Goal: Task Accomplishment & Management: Manage account settings

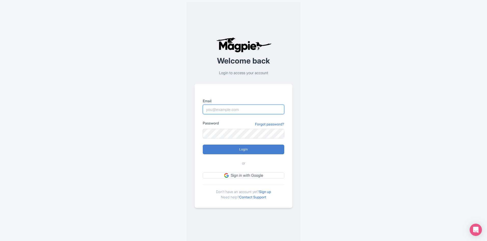
click at [227, 109] on input "Email" at bounding box center [244, 109] width 82 height 10
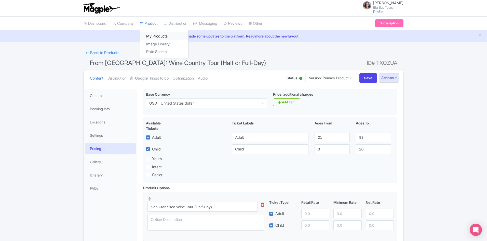
click at [155, 36] on link "My Products" at bounding box center [164, 36] width 48 height 8
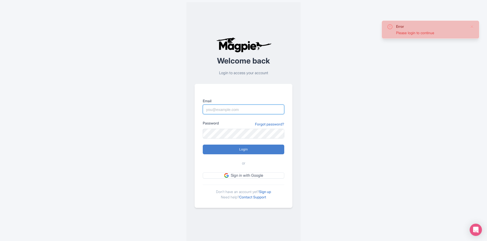
click at [236, 108] on input "Email" at bounding box center [244, 109] width 82 height 10
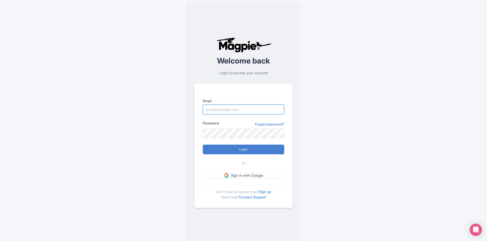
type input "rositsag@bigbustours.com"
click at [241, 153] on input "Login" at bounding box center [244, 149] width 82 height 10
type input "Logging in..."
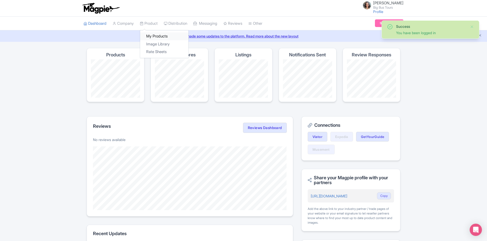
click at [156, 36] on link "My Products" at bounding box center [164, 36] width 48 height 8
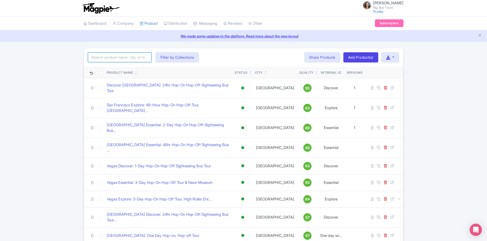
click at [126, 60] on input "search" at bounding box center [120, 57] width 64 height 10
paste input "[GEOGRAPHIC_DATA]"
type input "Vienna"
click at [164, 57] on button "Filter by Collections" at bounding box center [177, 57] width 43 height 10
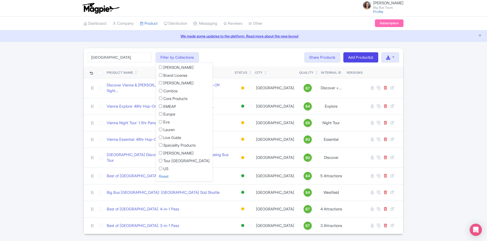
click at [47, 142] on div "Vienna Search Filter by Collections Andrew Brand License Brian Combos Core Prod…" at bounding box center [243, 141] width 487 height 186
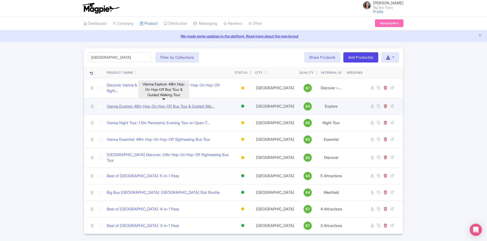
click at [131, 103] on link "Vienna Explore: 48hr Hop-On Hop-Off Bus Tour & Guided Wal..." at bounding box center [161, 106] width 108 height 6
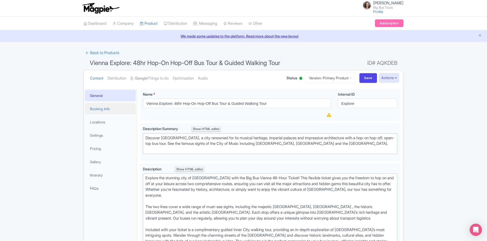
click at [102, 108] on link "Booking Info" at bounding box center [110, 108] width 51 height 11
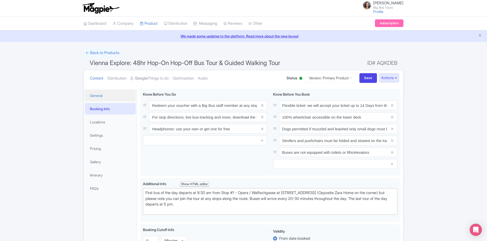
click at [98, 96] on link "General" at bounding box center [110, 95] width 51 height 11
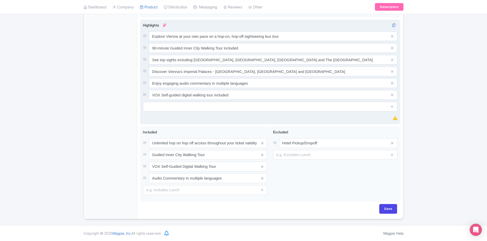
scroll to position [306, 0]
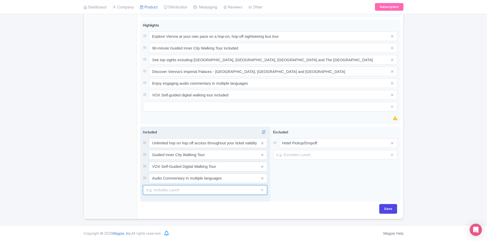
click at [162, 191] on input "text" at bounding box center [205, 190] width 124 height 10
paste input "free Viennese Sausage Plate"
drag, startPoint x: 147, startPoint y: 190, endPoint x: 140, endPoint y: 190, distance: 6.9
click at [140, 190] on div "Vienna Explore: 48hr Hop-On Hop-Off Bus Tour & Guided Walking Tour Name * i Vie…" at bounding box center [270, 2] width 266 height 434
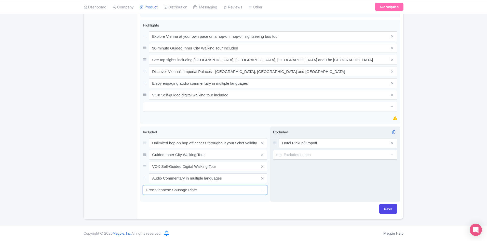
type input "Free Viennese Sausage Plate"
click at [329, 192] on div "Excluded i Hotel Pickup/Dropoff" at bounding box center [335, 163] width 130 height 75
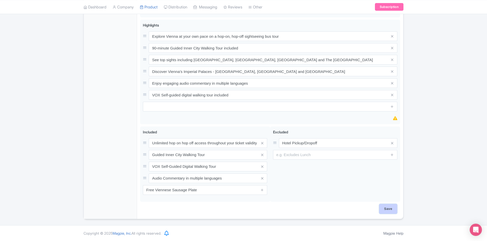
click at [385, 209] on input "Save" at bounding box center [388, 209] width 18 height 10
type input "Saving..."
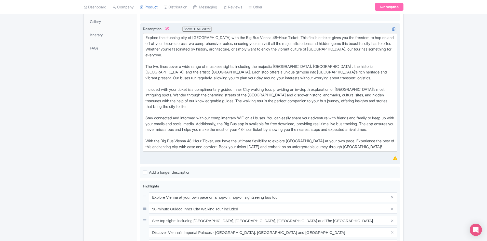
scroll to position [153, 0]
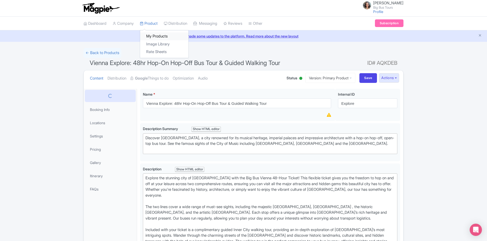
click at [155, 34] on link "My Products" at bounding box center [164, 36] width 48 height 8
click at [154, 35] on link "My Products" at bounding box center [164, 36] width 48 height 8
